Goal: Task Accomplishment & Management: Manage account settings

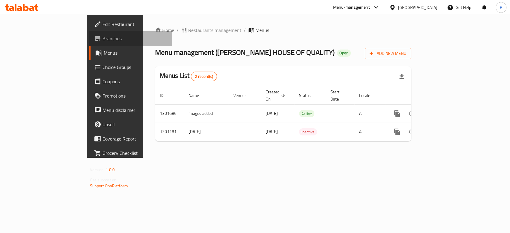
click at [102, 39] on span "Branches" at bounding box center [134, 38] width 65 height 7
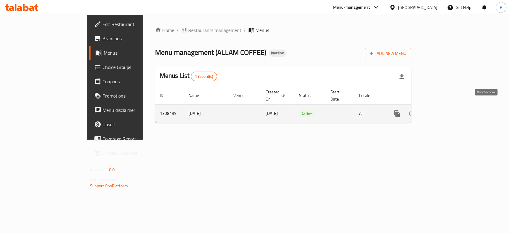
click at [444, 110] on icon "enhanced table" at bounding box center [439, 113] width 7 height 7
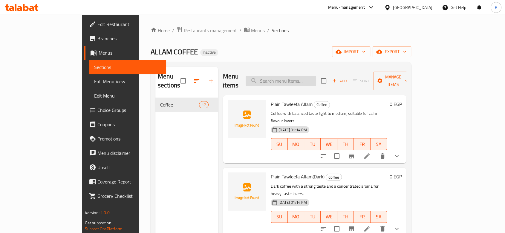
click at [307, 76] on input "search" at bounding box center [280, 81] width 70 height 10
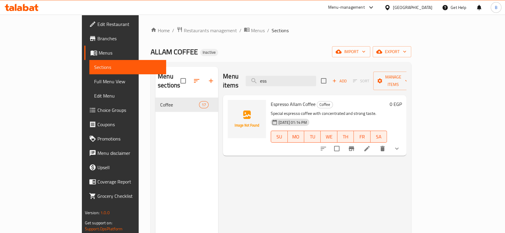
type input "ess"
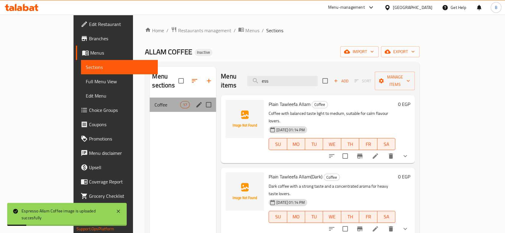
click at [150, 98] on div "Coffee 17" at bounding box center [183, 105] width 66 height 14
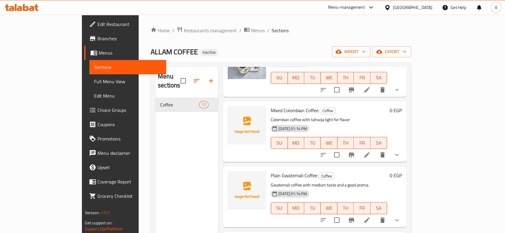
scroll to position [564, 0]
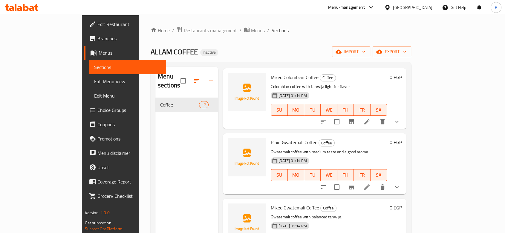
click at [375, 182] on li at bounding box center [366, 187] width 17 height 11
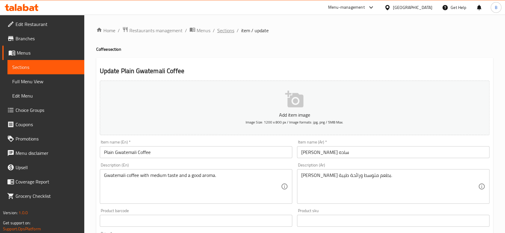
click at [221, 30] on span "Sections" at bounding box center [225, 30] width 17 height 7
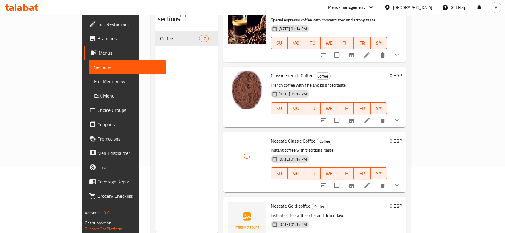
scroll to position [84, 0]
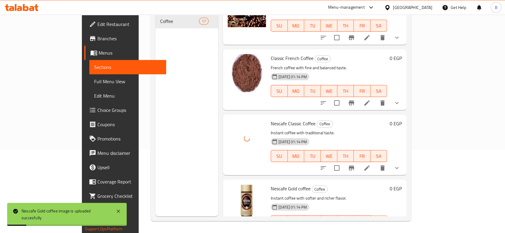
click at [404, 226] on button "show more" at bounding box center [396, 233] width 14 height 14
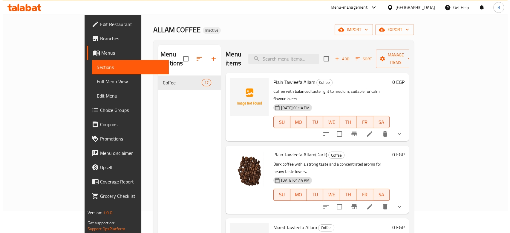
scroll to position [0, 0]
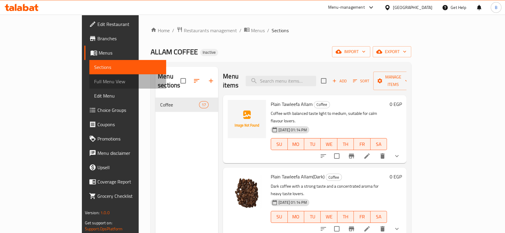
click at [94, 82] on span "Full Menu View" at bounding box center [127, 81] width 67 height 7
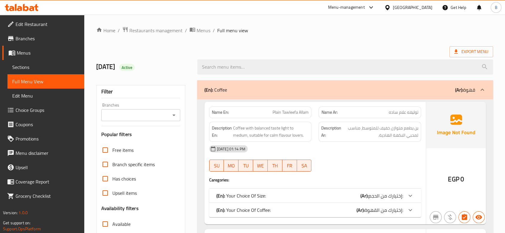
click at [174, 116] on icon "Open" at bounding box center [173, 115] width 7 height 7
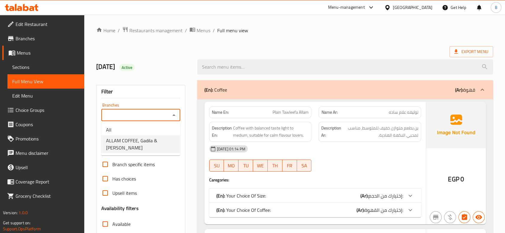
click at [156, 142] on span "ALLAM COFFEE, Gadila & [PERSON_NAME]" at bounding box center [140, 144] width 69 height 14
type input "ALLAM COFFEE, Gadila & [PERSON_NAME]"
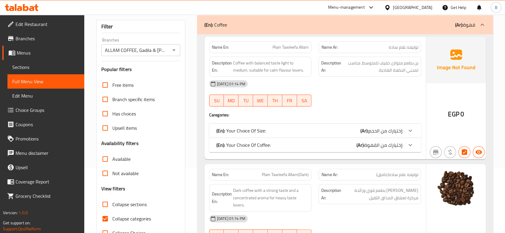
scroll to position [99, 0]
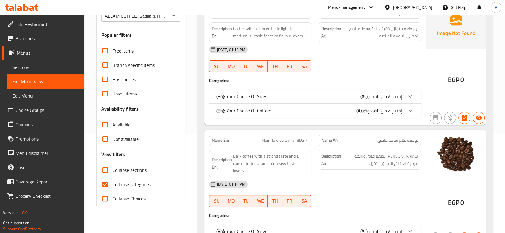
click at [104, 184] on input "Collapse categories" at bounding box center [105, 184] width 14 height 14
checkbox input "false"
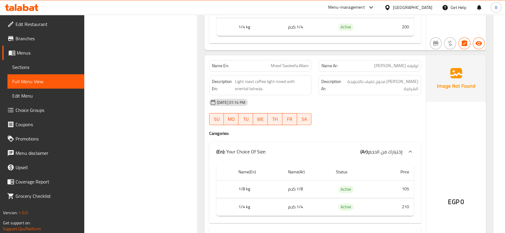
scroll to position [498, 0]
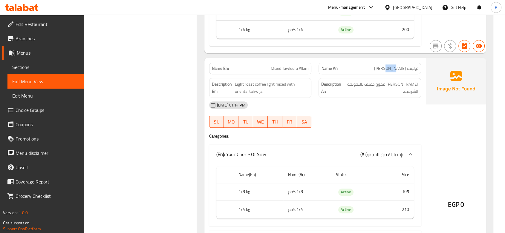
drag, startPoint x: 388, startPoint y: 61, endPoint x: 396, endPoint y: 61, distance: 8.1
click at [396, 65] on span "توليفه [PERSON_NAME]" at bounding box center [396, 68] width 44 height 6
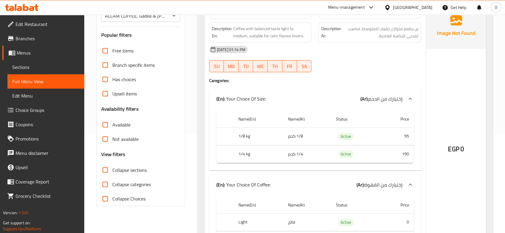
scroll to position [133, 0]
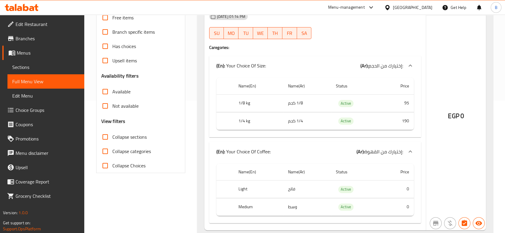
click at [260, 122] on th "1/4 kg" at bounding box center [259, 121] width 50 height 18
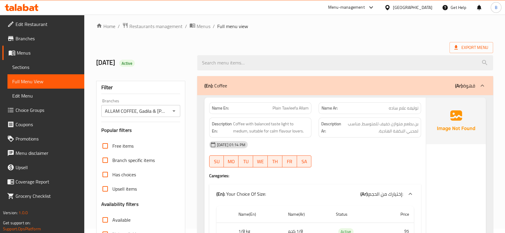
scroll to position [0, 0]
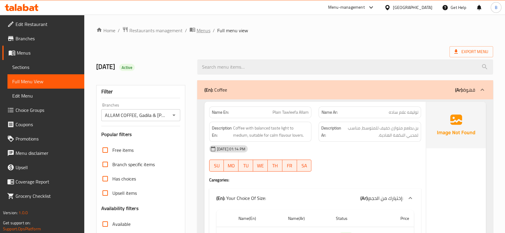
click at [199, 28] on span "Menus" at bounding box center [204, 30] width 14 height 7
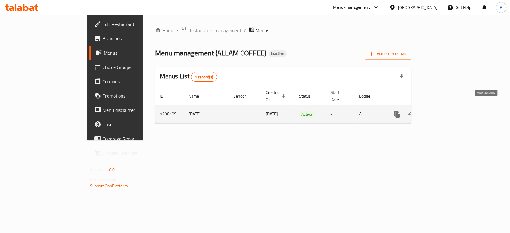
click at [443, 112] on icon "enhanced table" at bounding box center [439, 114] width 5 height 5
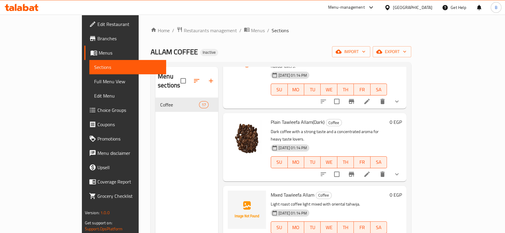
scroll to position [66, 0]
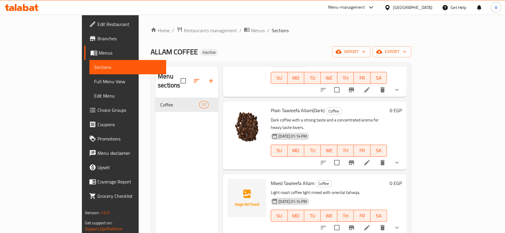
click at [404, 221] on button "show more" at bounding box center [396, 228] width 14 height 14
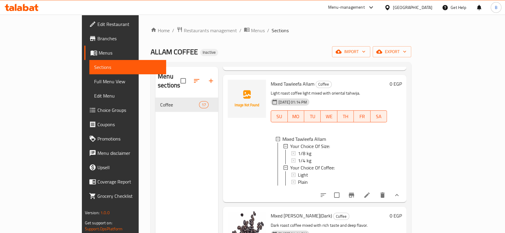
scroll to position [133, 0]
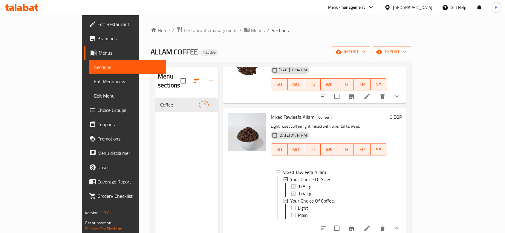
drag, startPoint x: 356, startPoint y: 100, endPoint x: 354, endPoint y: 102, distance: 3.2
click at [356, 123] on p "Light roast coffee light mixed with oriental tahwija." at bounding box center [329, 126] width 116 height 7
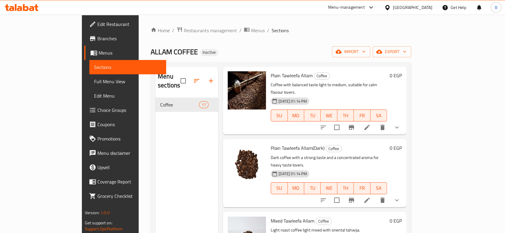
scroll to position [0, 0]
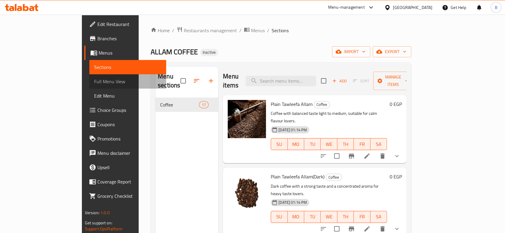
click at [94, 82] on span "Full Menu View" at bounding box center [127, 81] width 67 height 7
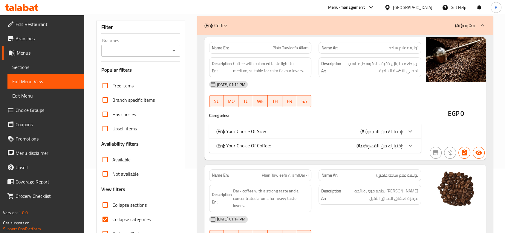
scroll to position [99, 0]
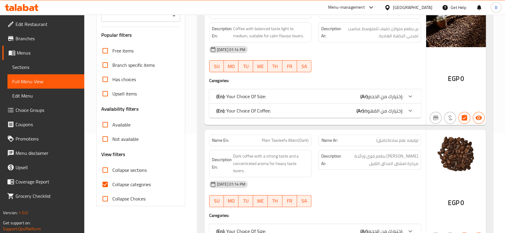
click at [105, 184] on input "Collapse categories" at bounding box center [105, 184] width 14 height 14
checkbox input "false"
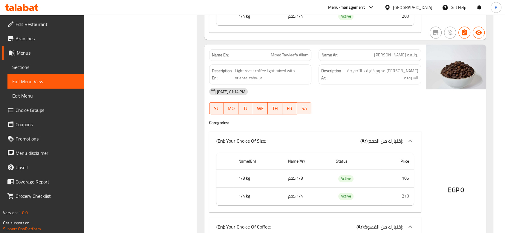
scroll to position [531, 0]
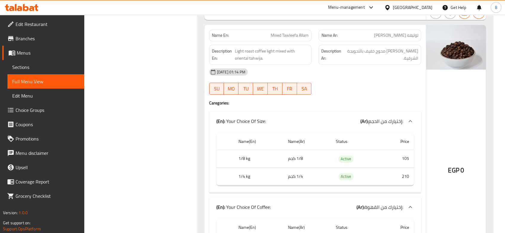
click at [24, 69] on span "Sections" at bounding box center [45, 67] width 67 height 7
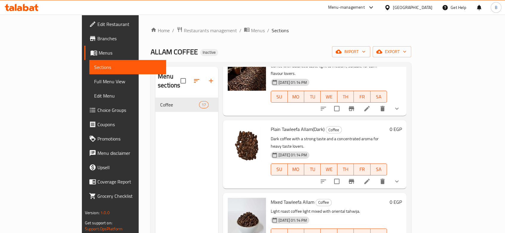
scroll to position [99, 0]
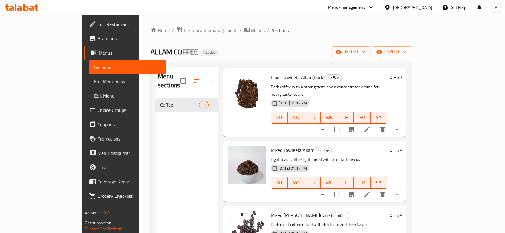
click at [369, 192] on icon at bounding box center [366, 194] width 5 height 5
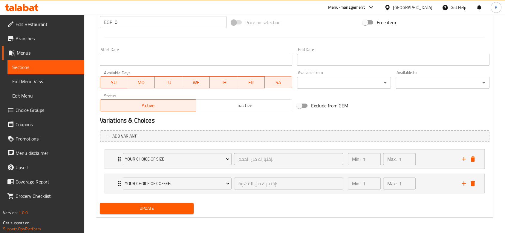
scroll to position [231, 0]
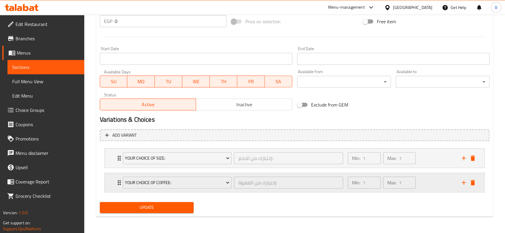
click at [435, 184] on div "Min: 1 ​ Max: 1 ​" at bounding box center [401, 182] width 114 height 19
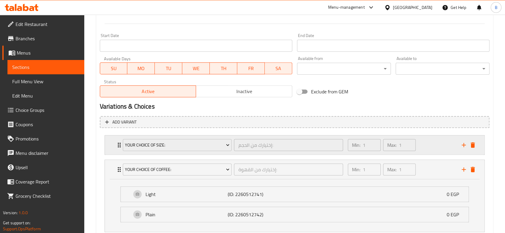
scroll to position [265, 0]
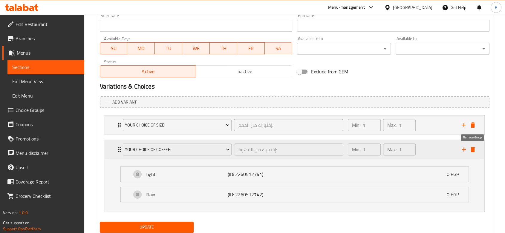
click at [473, 152] on icon "delete" at bounding box center [472, 149] width 7 height 7
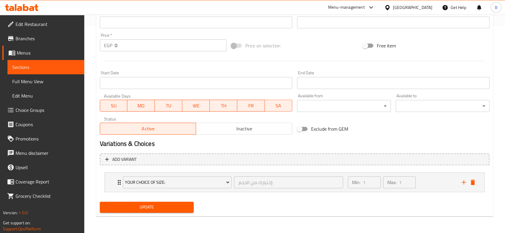
scroll to position [207, 0]
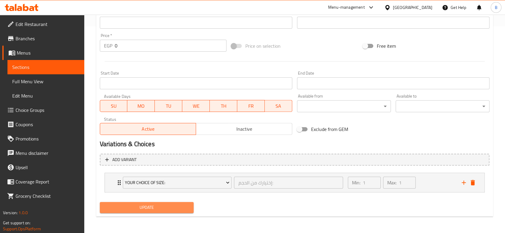
click at [159, 208] on span "Update" at bounding box center [147, 207] width 84 height 7
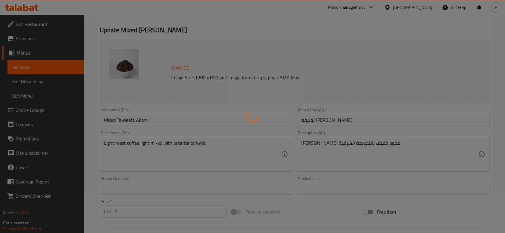
scroll to position [0, 0]
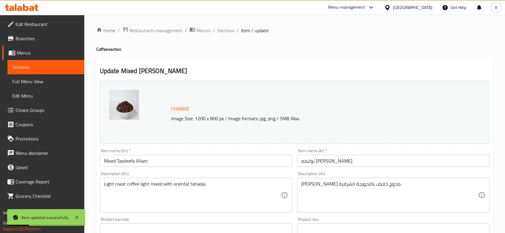
click at [376, 165] on input "توليفه [PERSON_NAME]" at bounding box center [393, 161] width 192 height 12
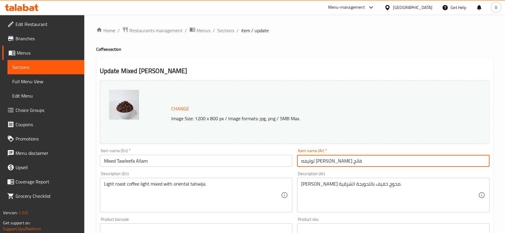
type input "توليفه [PERSON_NAME] فاتح"
click at [159, 159] on input "Mixed Tawleefa Allam" at bounding box center [196, 161] width 192 height 12
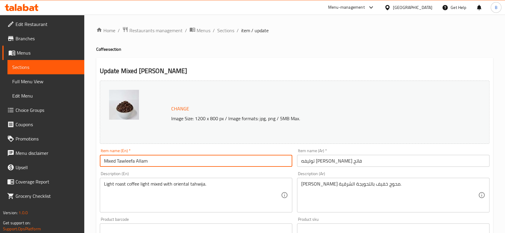
click at [102, 161] on input "Mixed Tawleefa Allam" at bounding box center [196, 161] width 192 height 12
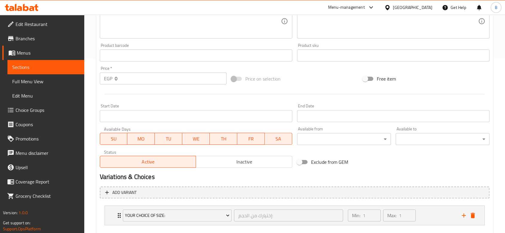
scroll to position [207, 0]
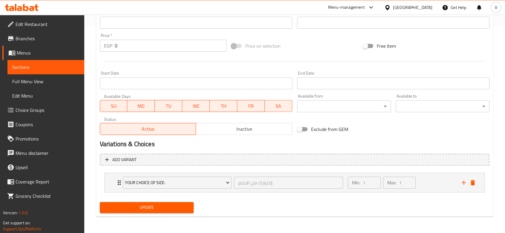
type input "Light Roast Mixed Tawleefa Allam"
click at [181, 210] on span "Update" at bounding box center [147, 207] width 84 height 7
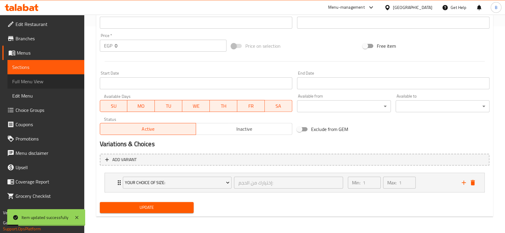
click at [30, 82] on span "Full Menu View" at bounding box center [45, 81] width 67 height 7
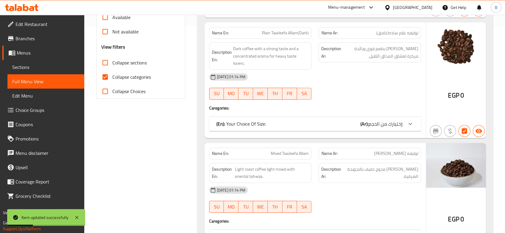
click at [108, 76] on input "Collapse categories" at bounding box center [105, 77] width 14 height 14
checkbox input "false"
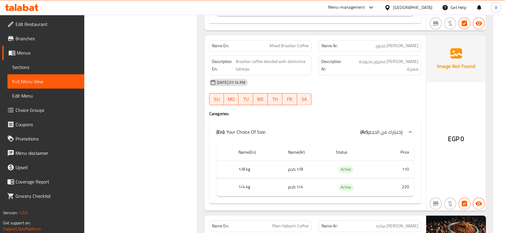
scroll to position [871, 0]
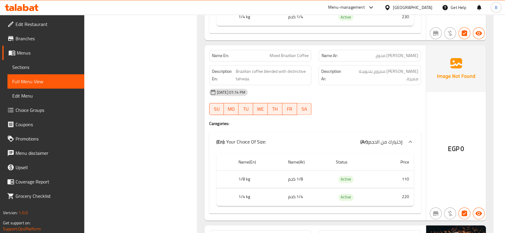
click at [289, 53] on span "Mixed Brazilian Coffee" at bounding box center [288, 56] width 39 height 6
copy span "Brazilian"
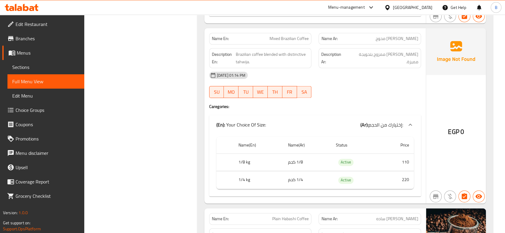
scroll to position [904, 0]
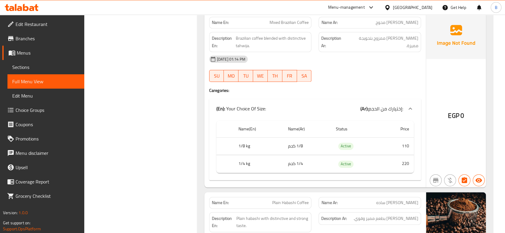
click at [32, 53] on span "Menus" at bounding box center [48, 52] width 63 height 7
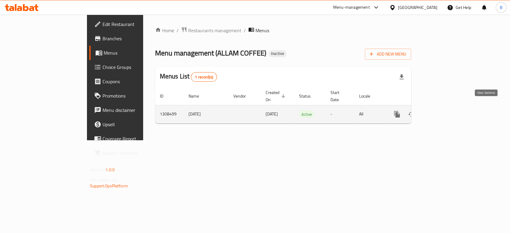
click at [447, 111] on link "enhanced table" at bounding box center [440, 114] width 14 height 14
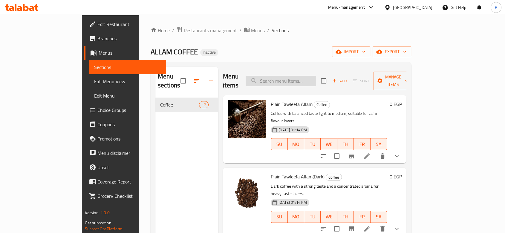
click at [309, 76] on input "search" at bounding box center [280, 81] width 70 height 10
type input "f"
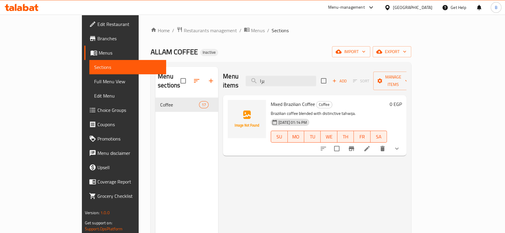
type input "برا"
click at [274, 100] on span "Mixed Brazilian Coffee" at bounding box center [293, 104] width 44 height 9
copy h6 "Mixed Brazilian Coffee"
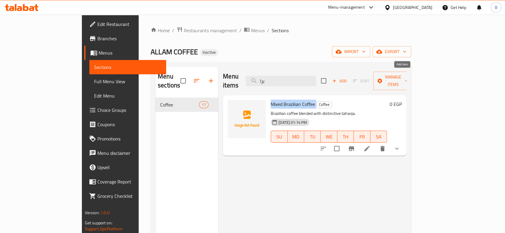
click at [347, 78] on span "Add" at bounding box center [339, 81] width 16 height 7
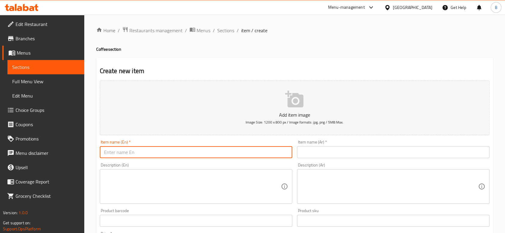
click at [246, 149] on input "text" at bounding box center [196, 152] width 192 height 12
paste input "Mixed Brazilian Coffee"
click at [105, 151] on input "Mixed Brazilian Coffee" at bounding box center [196, 152] width 192 height 12
type input "Plain Brazilian Coffee"
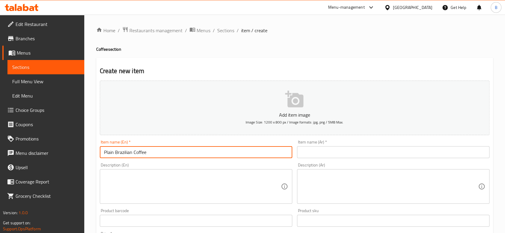
click at [342, 148] on input "text" at bounding box center [393, 152] width 192 height 12
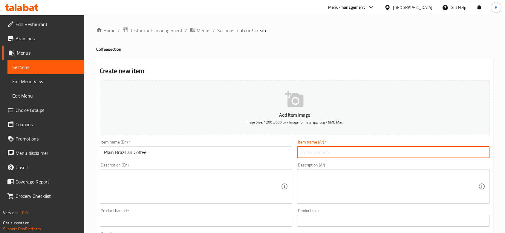
paste input "[PERSON_NAME] ساده"
type input "[PERSON_NAME] سادة"
click at [313, 171] on div "Description (Ar)" at bounding box center [393, 186] width 192 height 35
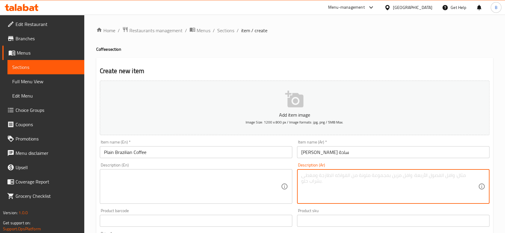
paste textarea "[PERSON_NAME] بطعم ناعم ومتوازن."
type textarea "[PERSON_NAME] بطعم ناعم ومتوازن."
click at [164, 165] on div "Description (En) Description (En)" at bounding box center [196, 183] width 192 height 41
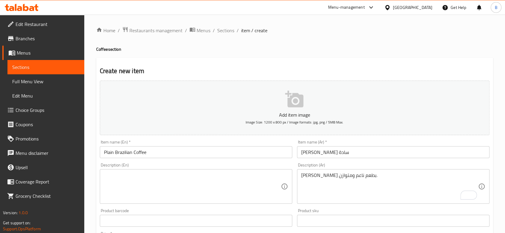
click at [169, 175] on textarea at bounding box center [192, 187] width 177 height 28
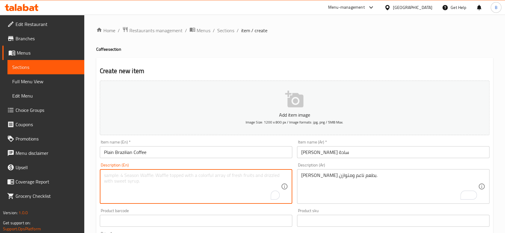
paste textarea "Brazilian coffee with a smooth and balanced taste."
click at [147, 176] on textarea "Brazilian coffee with a smooth and balanced taste." at bounding box center [192, 187] width 177 height 28
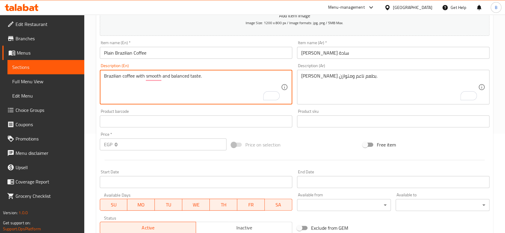
scroll to position [189, 0]
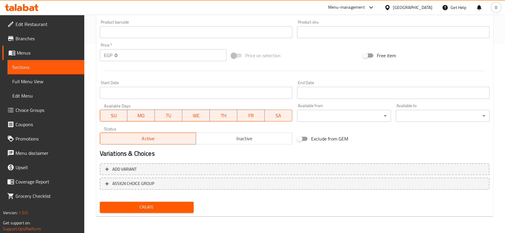
type textarea "Brazilian coffee with smooth and balanced taste."
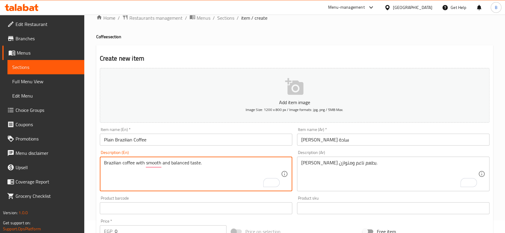
scroll to position [0, 0]
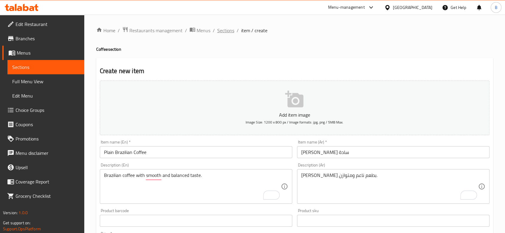
click at [226, 29] on span "Sections" at bounding box center [225, 30] width 17 height 7
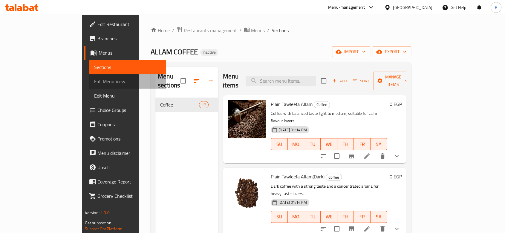
drag, startPoint x: 31, startPoint y: 82, endPoint x: 38, endPoint y: 81, distance: 7.2
click at [94, 81] on span "Full Menu View" at bounding box center [127, 81] width 67 height 7
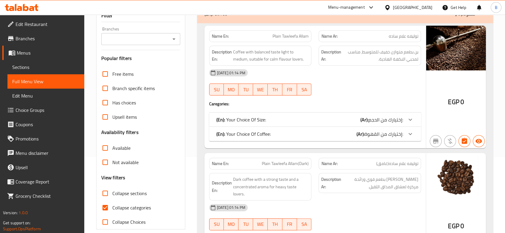
scroll to position [99, 0]
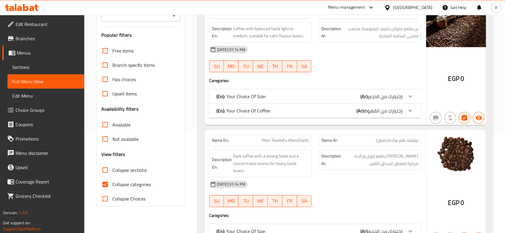
click at [106, 185] on input "Collapse categories" at bounding box center [105, 184] width 14 height 14
checkbox input "false"
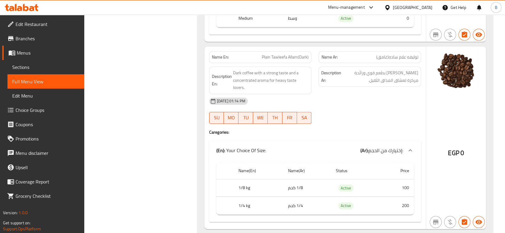
scroll to position [332, 0]
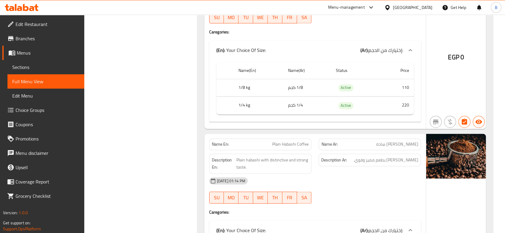
scroll to position [995, 0]
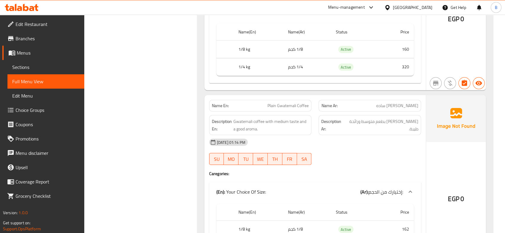
scroll to position [1725, 0]
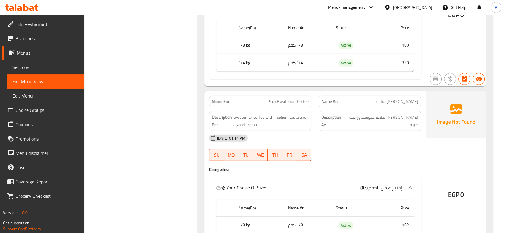
click at [287, 99] on span "Plain Gwatemali Coffee" at bounding box center [287, 102] width 41 height 6
click at [286, 99] on span "Plain Gwatemali Coffee" at bounding box center [287, 102] width 41 height 6
click at [408, 99] on span "[PERSON_NAME] ساده" at bounding box center [397, 102] width 42 height 6
click at [407, 99] on span "[PERSON_NAME] ساده" at bounding box center [397, 102] width 42 height 6
click at [406, 99] on span "[PERSON_NAME] ساده" at bounding box center [397, 102] width 42 height 6
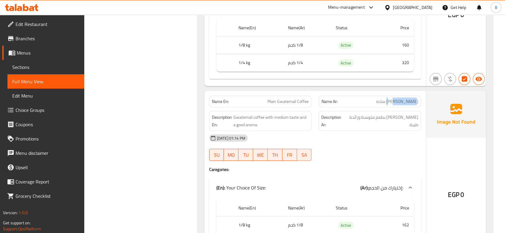
click at [406, 99] on span "[PERSON_NAME] ساده" at bounding box center [397, 102] width 42 height 6
copy span "جواتيمالي"
click at [387, 99] on span "[PERSON_NAME] ساده" at bounding box center [397, 102] width 42 height 6
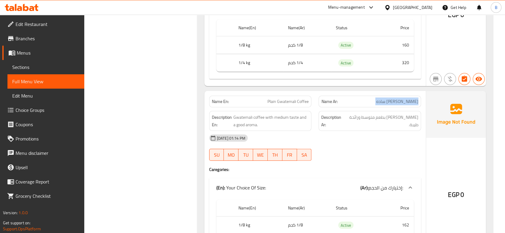
copy span "[PERSON_NAME] ساده"
drag, startPoint x: 165, startPoint y: 65, endPoint x: 153, endPoint y: 58, distance: 14.2
drag, startPoint x: 277, startPoint y: 98, endPoint x: 308, endPoint y: 99, distance: 30.8
click at [308, 99] on span "Plain Gwatemali Coffee" at bounding box center [287, 102] width 41 height 6
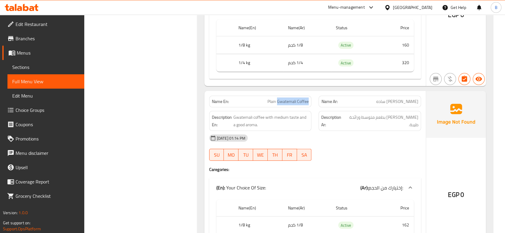
click at [31, 65] on span "Sections" at bounding box center [45, 67] width 67 height 7
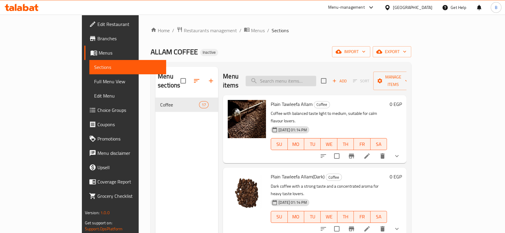
drag, startPoint x: 321, startPoint y: 72, endPoint x: 319, endPoint y: 78, distance: 5.8
click at [316, 76] on input "search" at bounding box center [280, 81] width 70 height 10
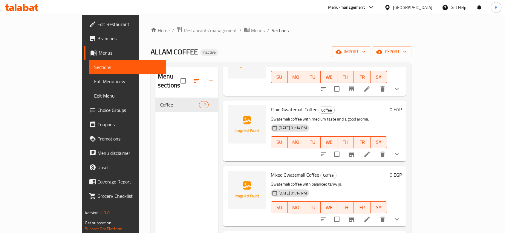
scroll to position [597, 0]
click at [370, 150] on icon at bounding box center [366, 153] width 7 height 7
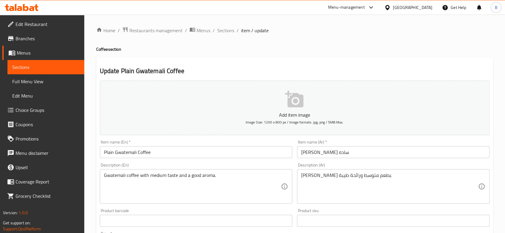
click at [124, 151] on input "Plain Gwatemali Coffee" at bounding box center [196, 152] width 192 height 12
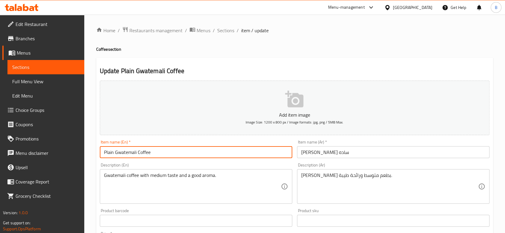
click at [124, 151] on input "Plain Gwatemali Coffee" at bounding box center [196, 152] width 192 height 12
paste input "uatemala"
type input "Plain Guatemala Coffee"
click at [355, 156] on input "[PERSON_NAME] ساده" at bounding box center [393, 152] width 192 height 12
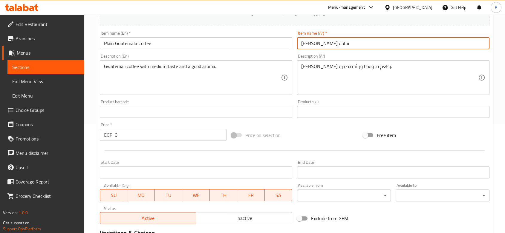
scroll to position [66, 0]
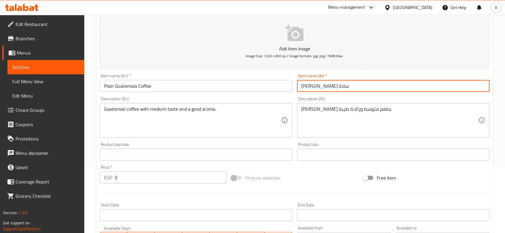
type input "[PERSON_NAME] سادة"
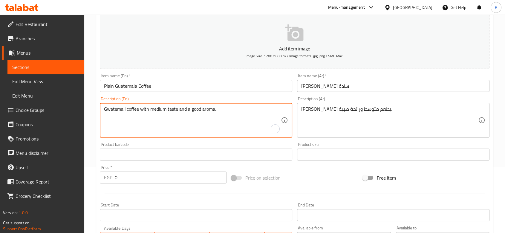
click at [107, 111] on textarea "Gwatemali coffee with medium taste and a good aroma." at bounding box center [192, 120] width 177 height 28
paste textarea "uatemalan"
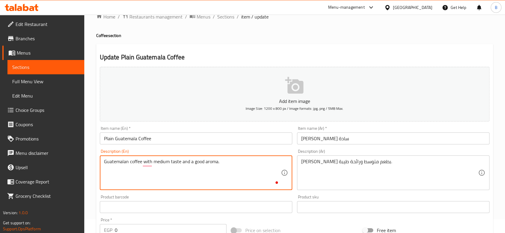
scroll to position [3, 0]
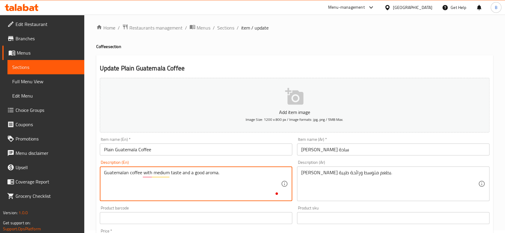
type textarea "Guatemalan coffee with medium taste and a good aroma."
click at [129, 145] on input "Plain Guatemala Coffee" at bounding box center [196, 150] width 192 height 12
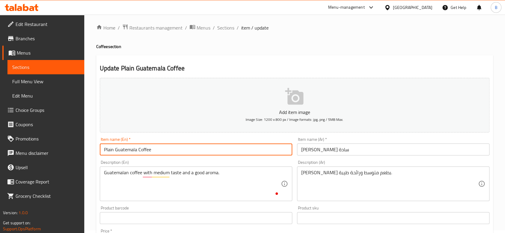
click at [129, 145] on input "Plain Guatemala Coffee" at bounding box center [196, 150] width 192 height 12
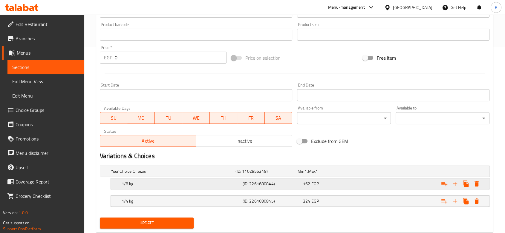
scroll to position [202, 0]
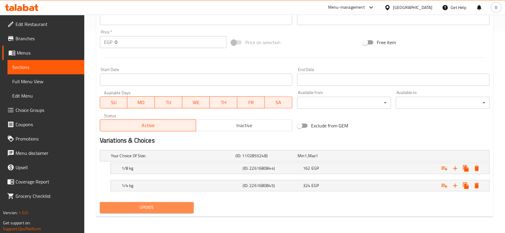
click at [179, 211] on span "Update" at bounding box center [147, 207] width 84 height 7
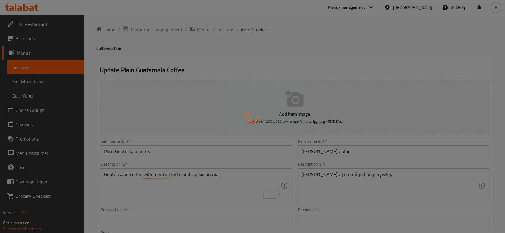
scroll to position [0, 0]
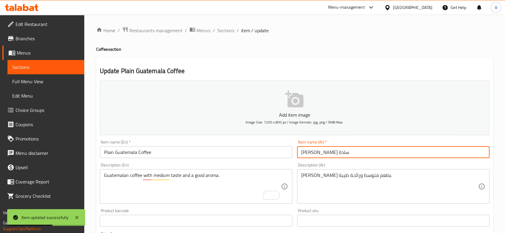
drag, startPoint x: 312, startPoint y: 153, endPoint x: 356, endPoint y: 153, distance: 43.6
click at [356, 153] on input "[PERSON_NAME] سادة" at bounding box center [393, 152] width 192 height 12
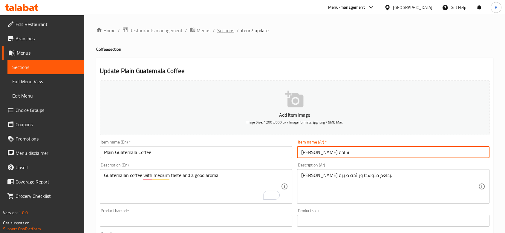
click at [225, 30] on span "Sections" at bounding box center [225, 30] width 17 height 7
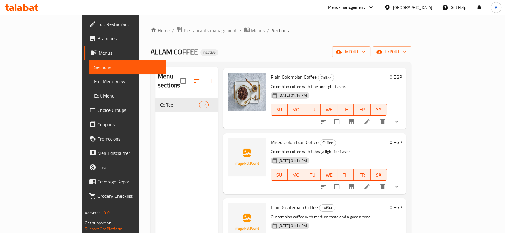
scroll to position [598, 0]
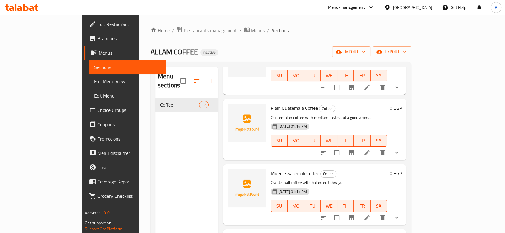
click at [271, 169] on span "Mixed Gwatemali Coffee" at bounding box center [295, 173] width 48 height 9
copy span "Gwatemali"
click at [370, 214] on icon at bounding box center [366, 217] width 7 height 7
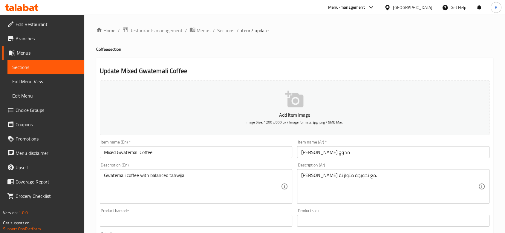
click at [127, 152] on input "Mixed Gwatemali Coffee" at bounding box center [196, 152] width 192 height 12
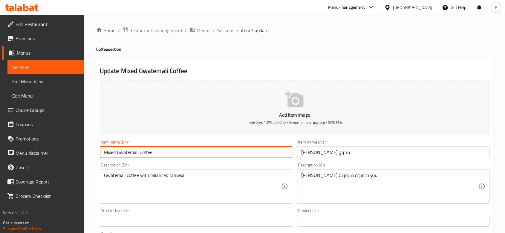
click at [127, 152] on input "Mixed Gwatemali Coffee" at bounding box center [196, 152] width 192 height 12
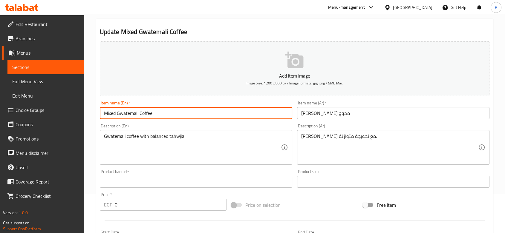
scroll to position [99, 0]
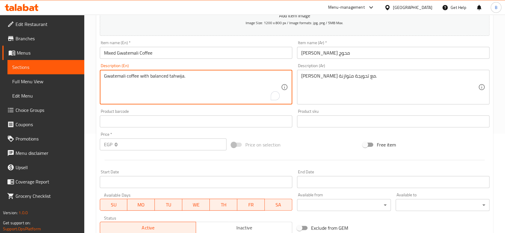
click at [112, 76] on textarea "Gwatemali coffee with balanced tahwija." at bounding box center [192, 87] width 177 height 28
paste textarea "uatemalan"
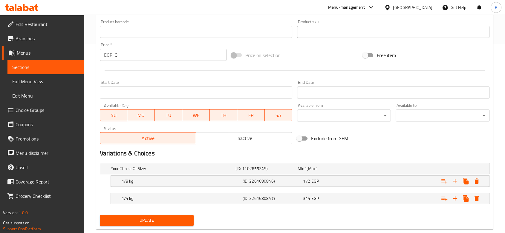
scroll to position [202, 0]
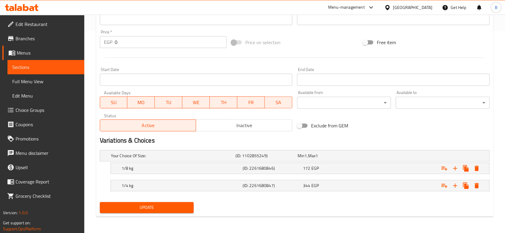
type textarea "Guatemalan coffee with balanced tahwija."
click at [180, 207] on span "Update" at bounding box center [147, 207] width 84 height 7
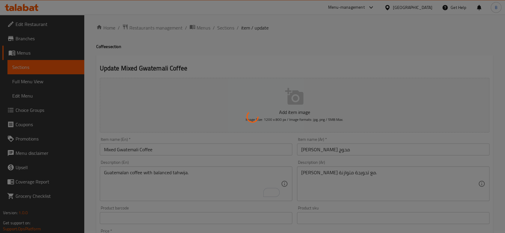
scroll to position [0, 0]
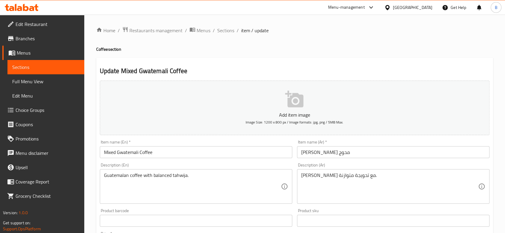
click at [323, 150] on input "[PERSON_NAME] محوج" at bounding box center [393, 152] width 192 height 12
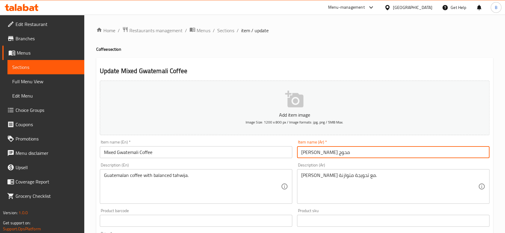
click at [323, 150] on input "[PERSON_NAME] محوج" at bounding box center [393, 152] width 192 height 12
click at [123, 153] on input "Mixed Gwatemali Coffee" at bounding box center [196, 152] width 192 height 12
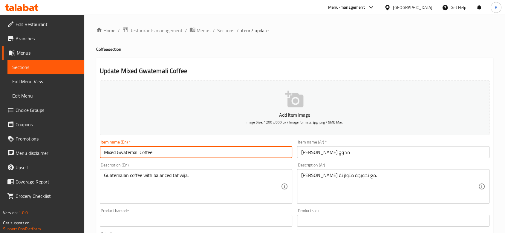
click at [123, 153] on input "Mixed Gwatemali Coffee" at bounding box center [196, 152] width 192 height 12
paste input "uatemalan"
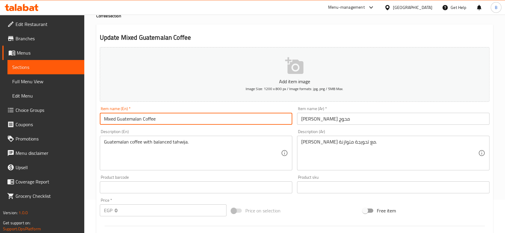
scroll to position [66, 0]
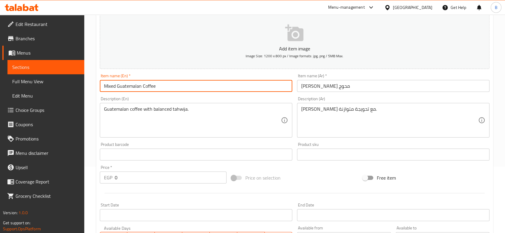
drag, startPoint x: 118, startPoint y: 87, endPoint x: 178, endPoint y: 84, distance: 59.5
click at [178, 84] on input "Mixed Guatemalan Coffee" at bounding box center [196, 86] width 192 height 12
click at [131, 83] on input "Mixed Guatemalan Coffee" at bounding box center [196, 86] width 192 height 12
drag, startPoint x: 118, startPoint y: 85, endPoint x: 162, endPoint y: 85, distance: 44.8
click at [162, 85] on input "Mixed Guatemalan Coffee" at bounding box center [196, 86] width 192 height 12
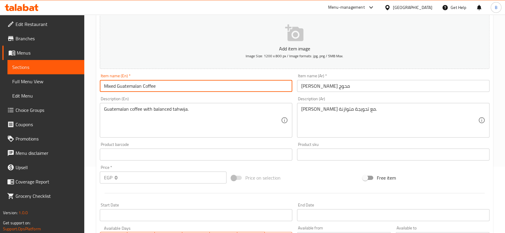
click at [320, 88] on input "[PERSON_NAME] محوج" at bounding box center [393, 86] width 192 height 12
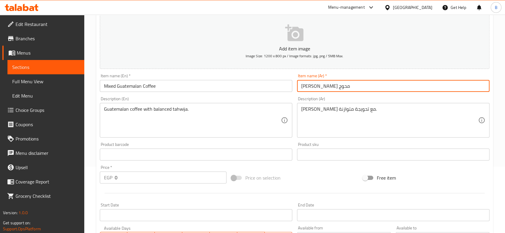
click at [320, 88] on input "[PERSON_NAME] محوج" at bounding box center [393, 86] width 192 height 12
click at [132, 84] on input "Mixed Guatemalan Coffee" at bounding box center [196, 86] width 192 height 12
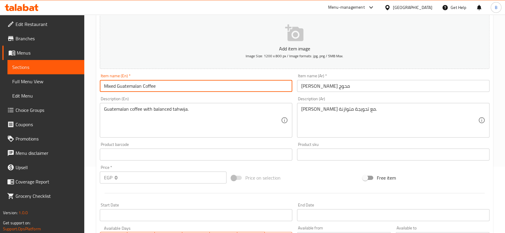
click at [132, 84] on input "Mixed Guatemalan Coffee" at bounding box center [196, 86] width 192 height 12
paste input "text"
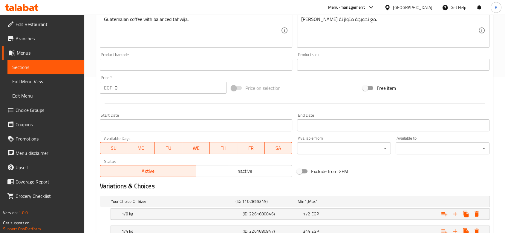
scroll to position [202, 0]
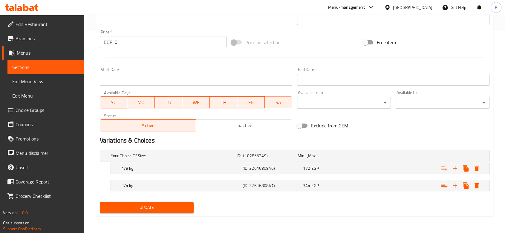
type input "Mixed Guatemala Coffee"
click at [171, 209] on span "Update" at bounding box center [147, 207] width 84 height 7
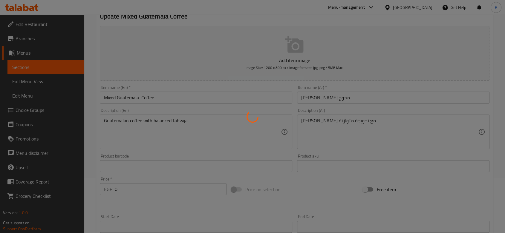
scroll to position [0, 0]
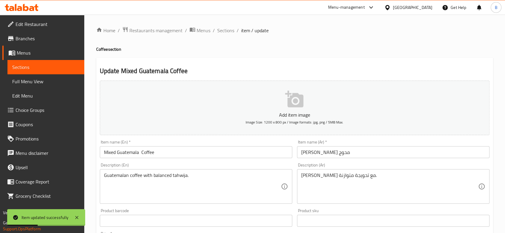
click at [19, 85] on span "Full Menu View" at bounding box center [45, 81] width 67 height 7
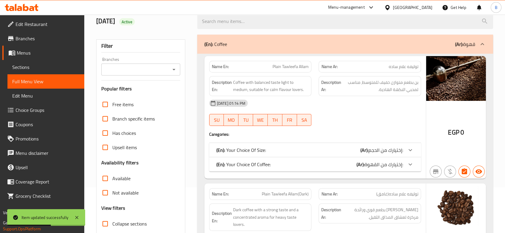
scroll to position [99, 0]
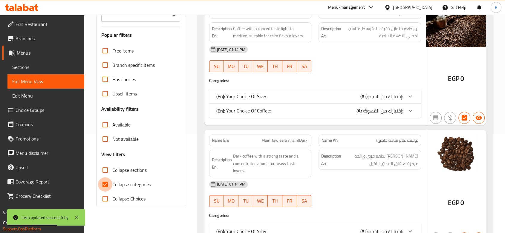
click at [100, 185] on input "Collapse categories" at bounding box center [105, 184] width 14 height 14
checkbox input "false"
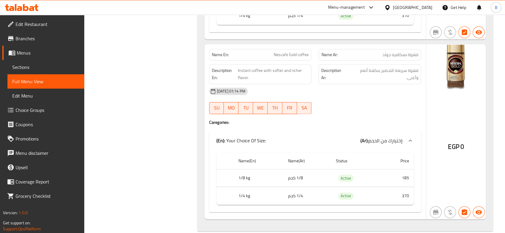
scroll to position [3032, 0]
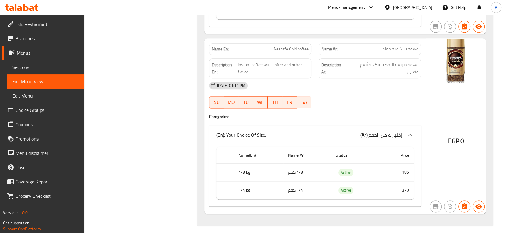
click at [39, 52] on span "Menus" at bounding box center [48, 52] width 63 height 7
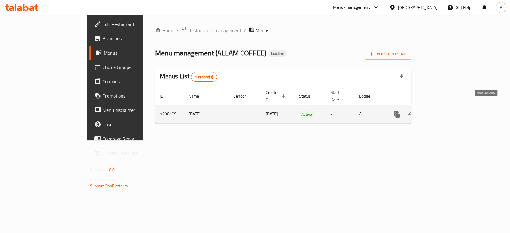
click at [444, 111] on icon "enhanced table" at bounding box center [439, 114] width 7 height 7
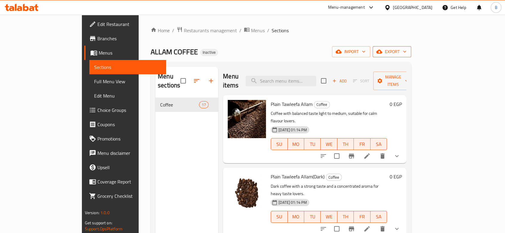
click at [406, 51] on span "export" at bounding box center [391, 51] width 29 height 7
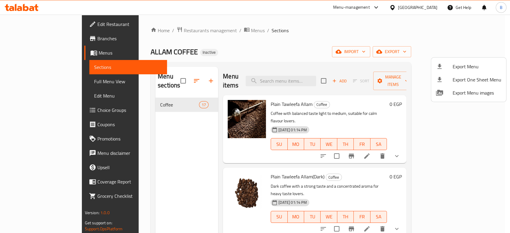
drag, startPoint x: 153, startPoint y: 95, endPoint x: 162, endPoint y: 92, distance: 10.1
click at [155, 95] on div at bounding box center [255, 116] width 510 height 233
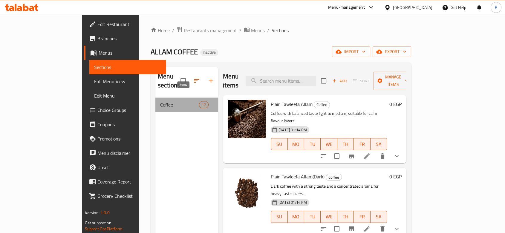
click at [199, 102] on span "17" at bounding box center [203, 105] width 9 height 6
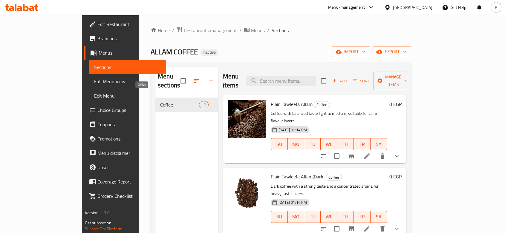
drag, startPoint x: 148, startPoint y: 92, endPoint x: 171, endPoint y: 75, distance: 28.3
click at [155, 98] on div "Coffee 17" at bounding box center [186, 105] width 63 height 14
drag, startPoint x: 165, startPoint y: 75, endPoint x: 182, endPoint y: 89, distance: 22.5
click at [177, 75] on input "checkbox" at bounding box center [183, 81] width 13 height 13
checkbox input "true"
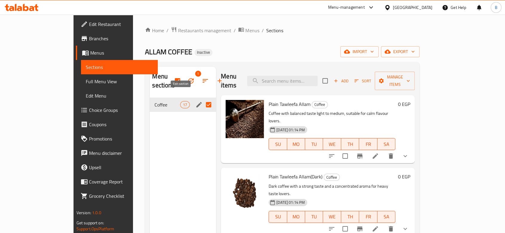
click at [196, 102] on icon "edit" at bounding box center [198, 104] width 5 height 5
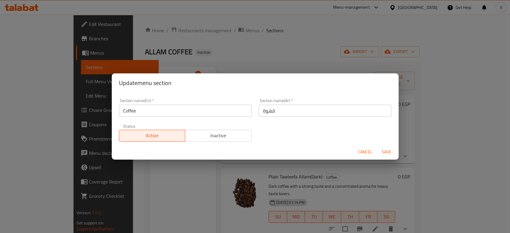
drag, startPoint x: 260, startPoint y: 111, endPoint x: 254, endPoint y: 164, distance: 53.5
click at [260, 112] on input "قهوة" at bounding box center [325, 111] width 133 height 12
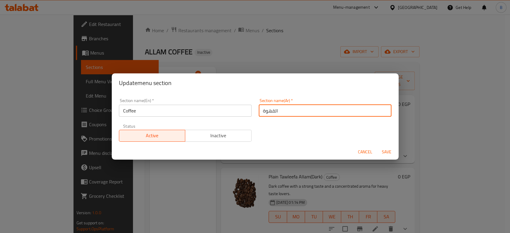
type input "القهوة"
click at [385, 150] on span "Save" at bounding box center [386, 151] width 14 height 7
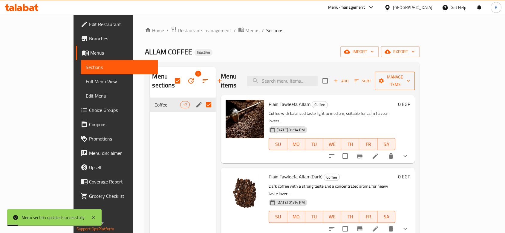
click at [410, 73] on span "Manage items" at bounding box center [394, 80] width 30 height 15
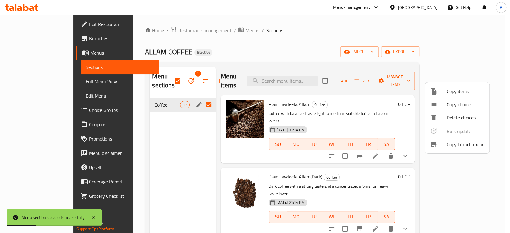
click at [469, 49] on div at bounding box center [255, 116] width 510 height 233
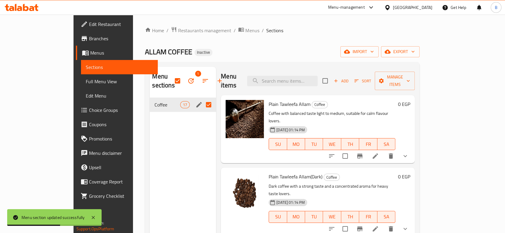
click at [352, 183] on p "Dark coffee with a strong taste and a concentrated aroma for heavy taste lovers." at bounding box center [331, 190] width 127 height 15
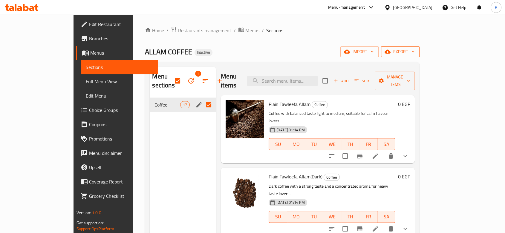
click at [415, 50] on span "export" at bounding box center [400, 51] width 29 height 7
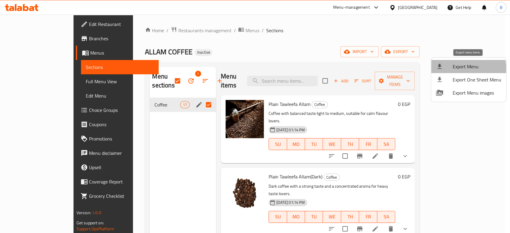
click at [453, 69] on span "Export Menu" at bounding box center [476, 66] width 49 height 7
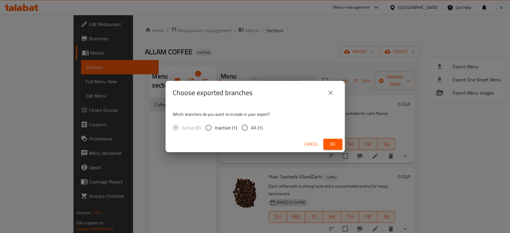
click at [243, 128] on input "All (1)" at bounding box center [244, 128] width 13 height 13
radio input "true"
click at [328, 141] on span "Ok" at bounding box center [333, 144] width 10 height 7
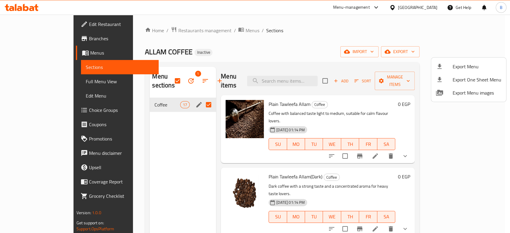
drag, startPoint x: 305, startPoint y: 41, endPoint x: 300, endPoint y: 35, distance: 7.6
click at [305, 41] on div at bounding box center [255, 116] width 510 height 233
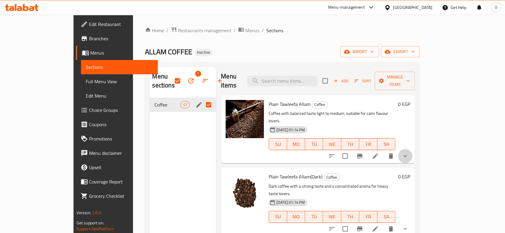
click at [412, 149] on button "show more" at bounding box center [405, 156] width 14 height 14
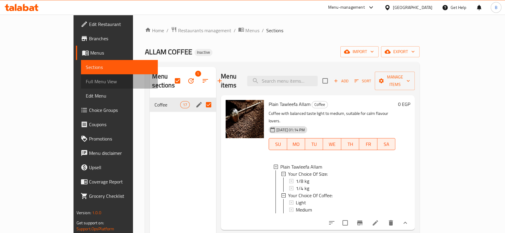
click at [86, 82] on span "Full Menu View" at bounding box center [119, 81] width 67 height 7
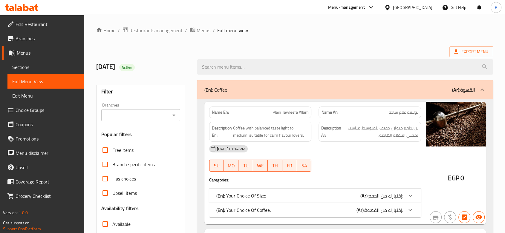
click at [338, 200] on div "(En): Your Choice Of Size: (Ar): إختيارك من الحجم:" at bounding box center [315, 196] width 212 height 14
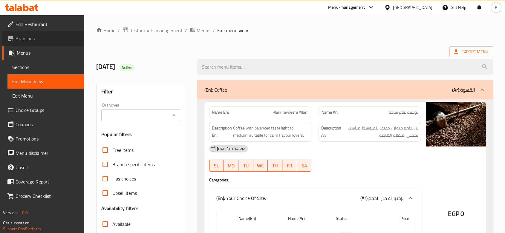
click at [22, 38] on span "Branches" at bounding box center [48, 38] width 64 height 7
